Goal: Information Seeking & Learning: Learn about a topic

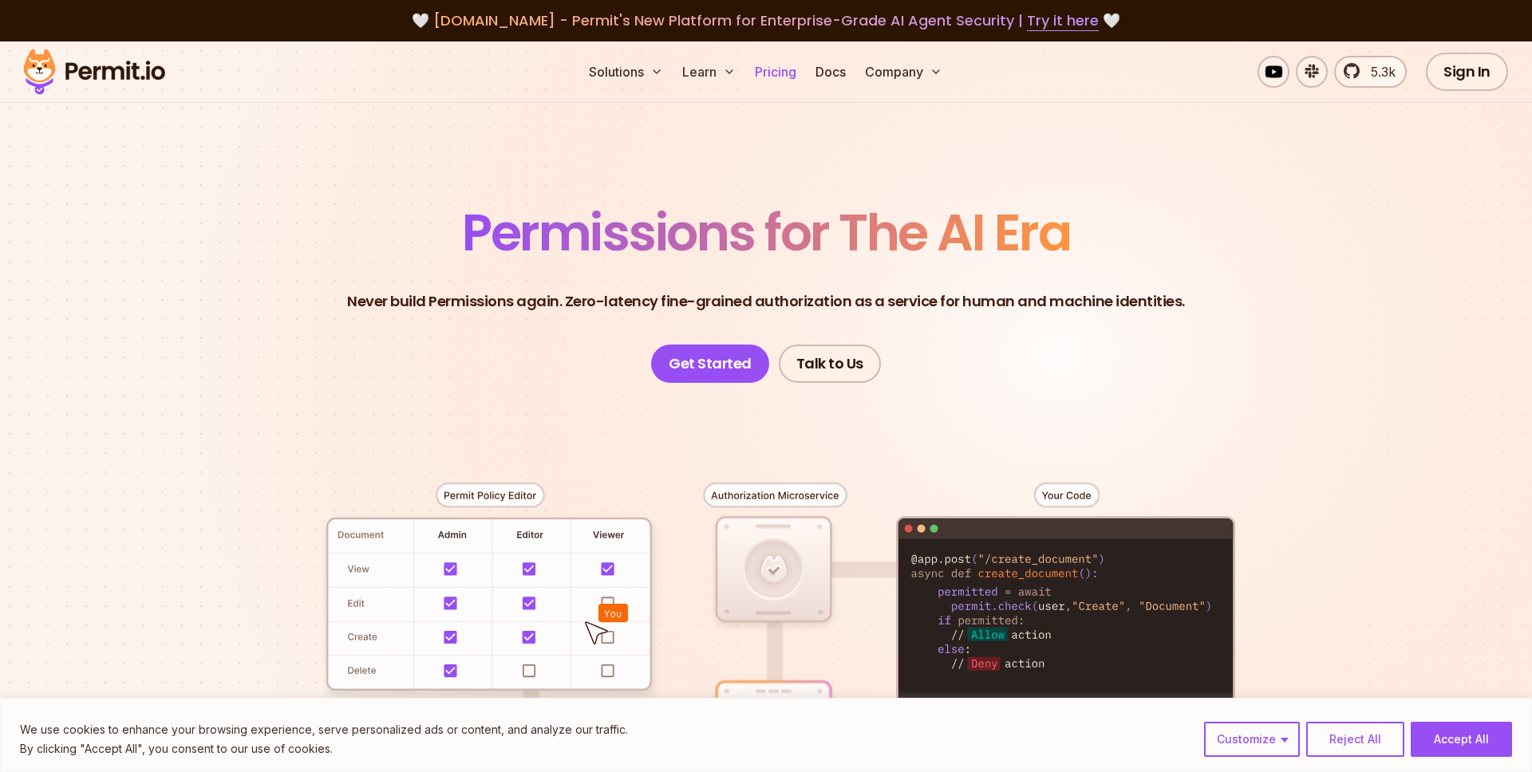
click at [776, 65] on link "Pricing" at bounding box center [775, 72] width 54 height 32
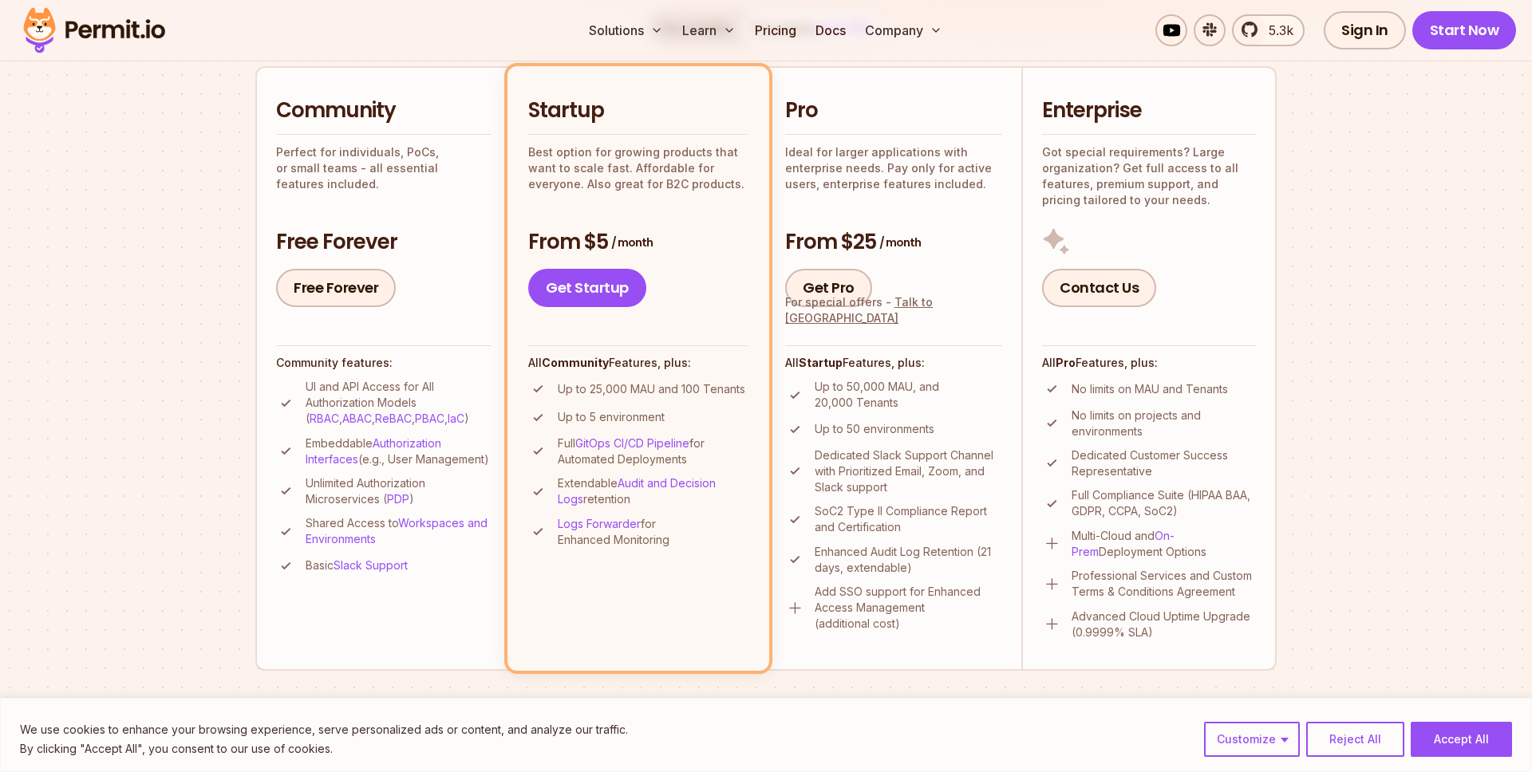
scroll to position [360, 0]
click at [203, 317] on section "Permit Pricing From Free to Predictable Scaling From a startup with 100 users t…" at bounding box center [766, 545] width 1532 height 1727
drag, startPoint x: 314, startPoint y: 384, endPoint x: 414, endPoint y: 389, distance: 100.6
click at [414, 389] on p "UI and API Access for All Authorization Models ( RBAC , ABAC , ReBAC , PBAC , I…" at bounding box center [399, 402] width 186 height 48
drag, startPoint x: 347, startPoint y: 402, endPoint x: 394, endPoint y: 402, distance: 47.1
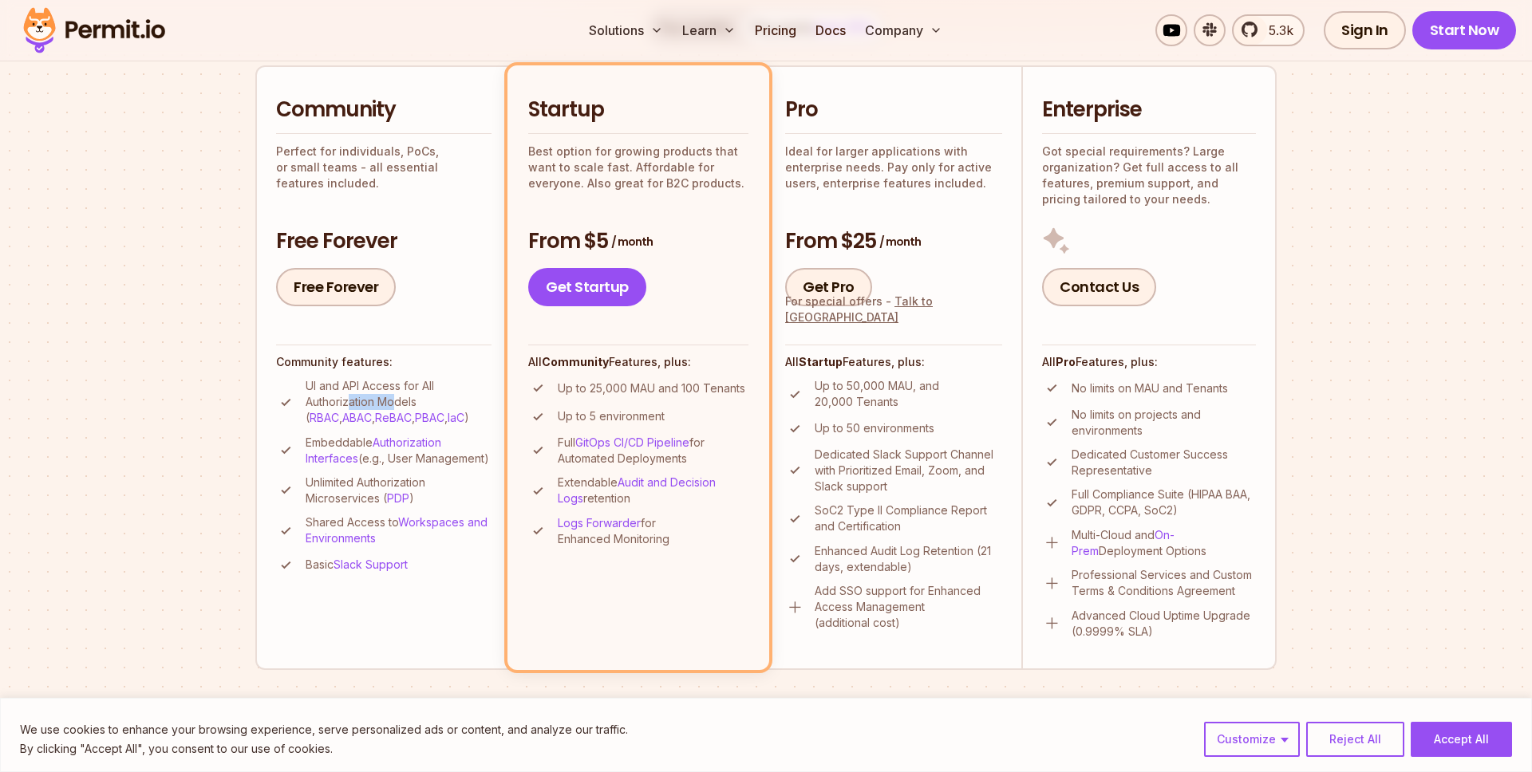
click at [394, 402] on p "UI and API Access for All Authorization Models ( RBAC , ABAC , ReBAC , PBAC , I…" at bounding box center [399, 402] width 186 height 48
click at [357, 402] on p "UI and API Access for All Authorization Models ( RBAC , ABAC , ReBAC , PBAC , I…" at bounding box center [399, 402] width 186 height 48
